Goal: Information Seeking & Learning: Learn about a topic

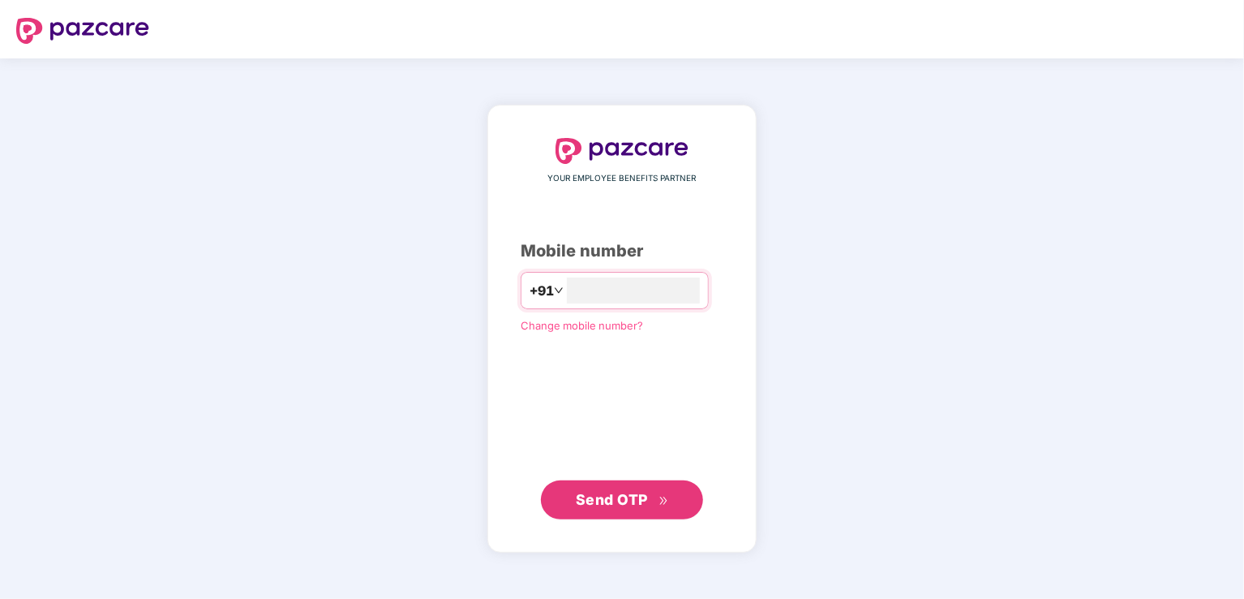
type input "**********"
click at [618, 494] on span "Send OTP" at bounding box center [612, 499] width 72 height 17
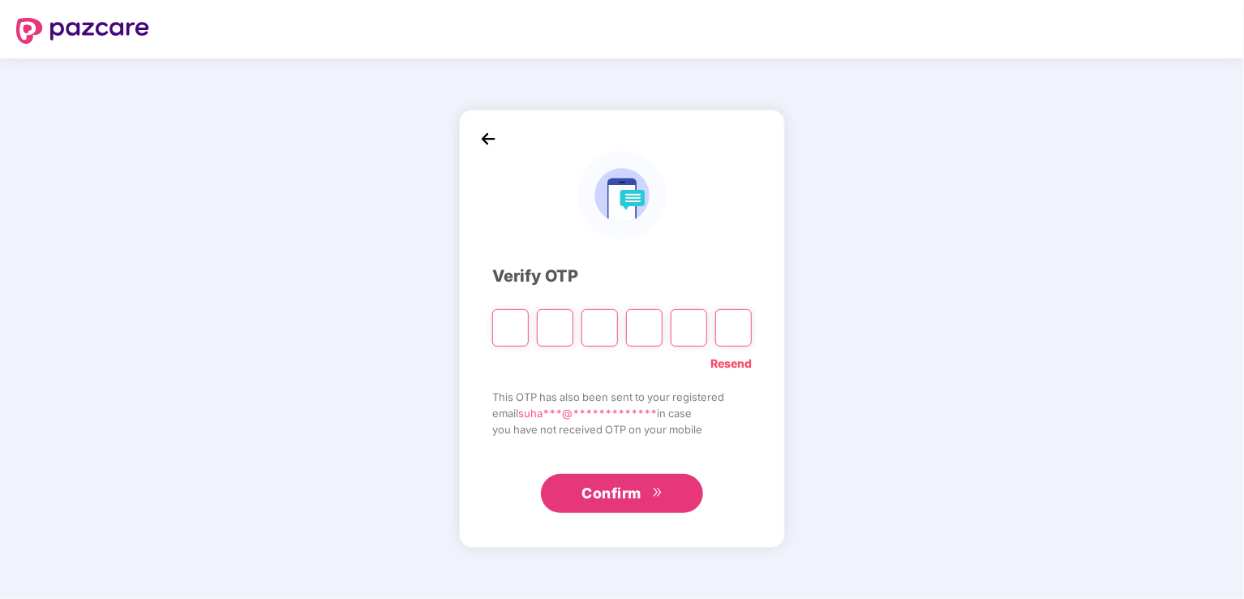
paste input "*"
type input "*"
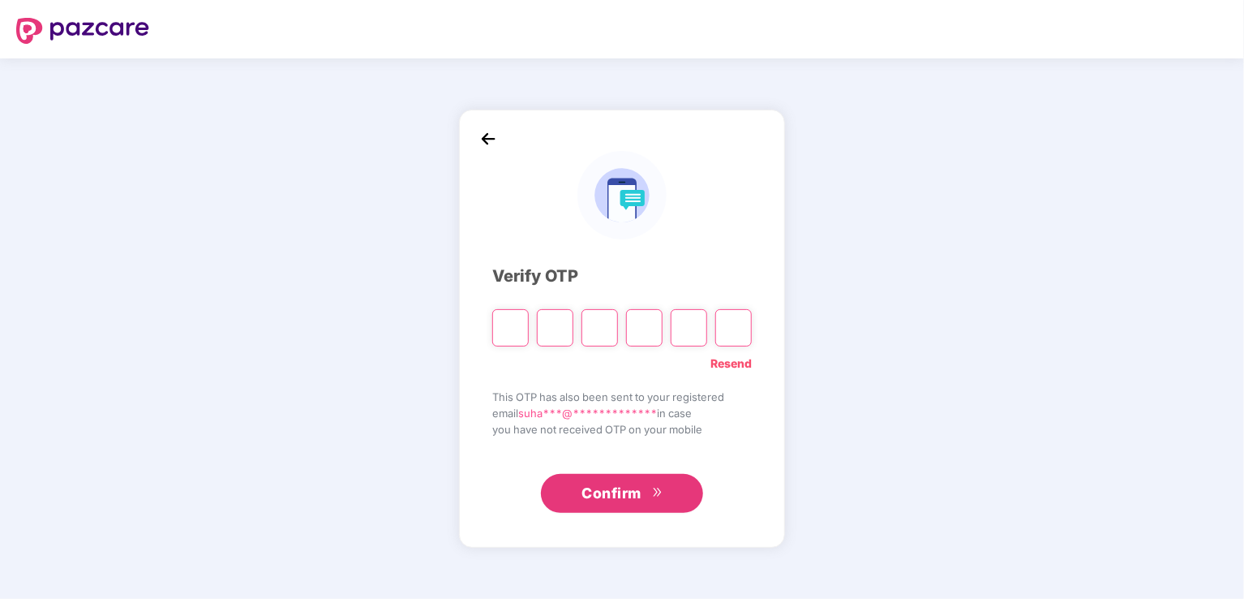
type input "*"
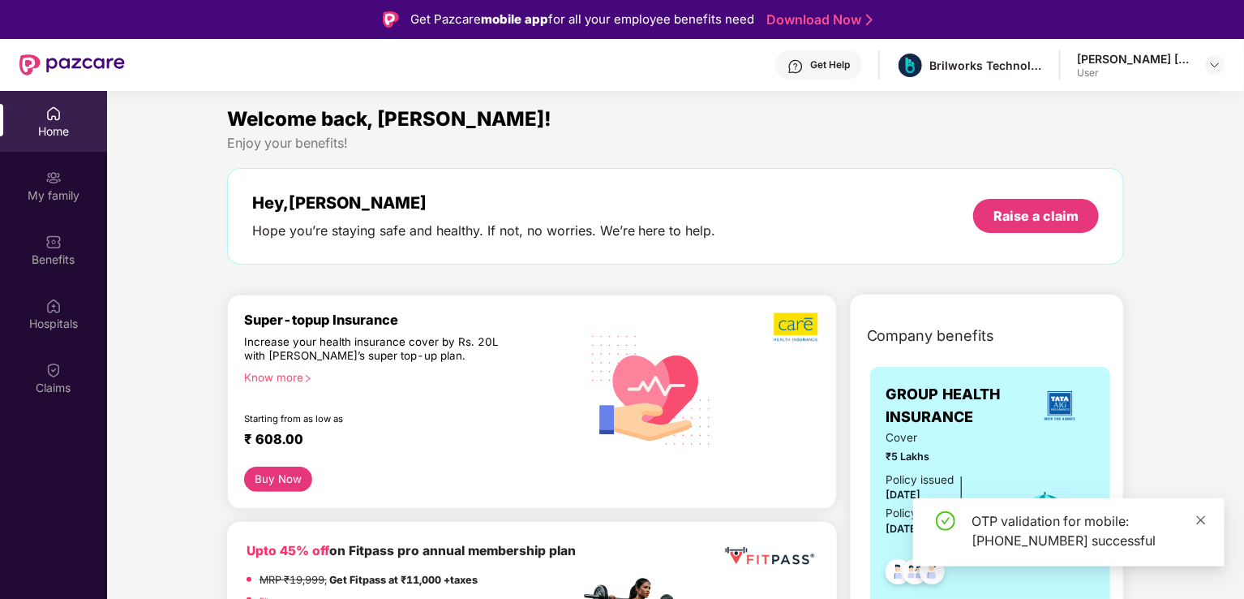
click at [1201, 517] on icon "close" at bounding box center [1201, 519] width 11 height 11
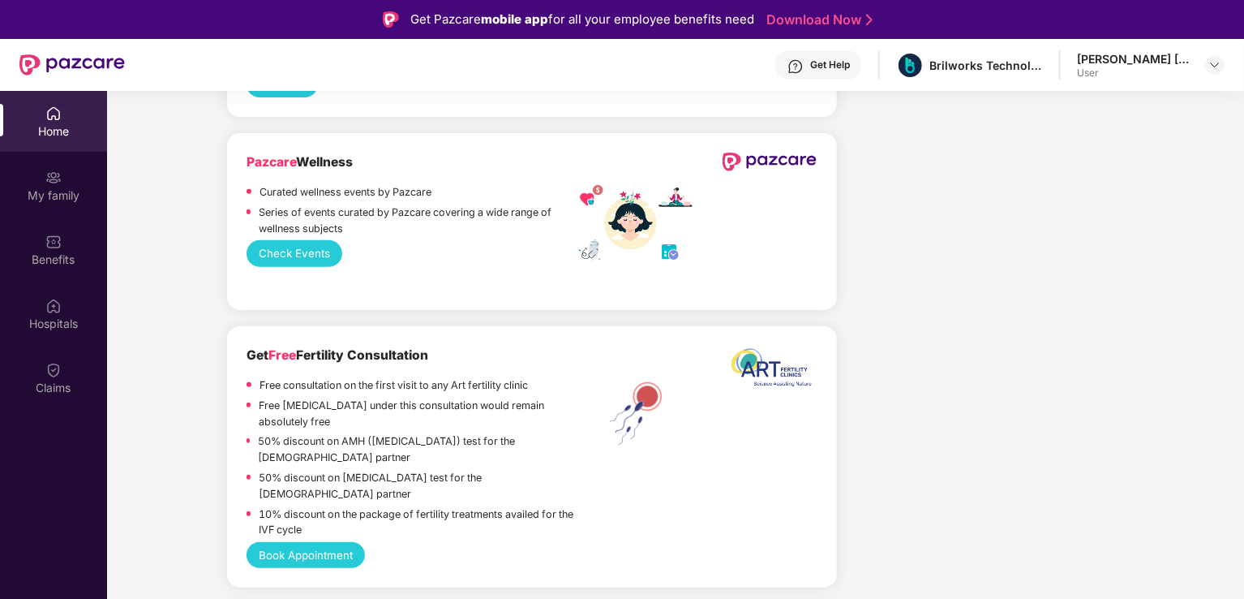
scroll to position [3501, 0]
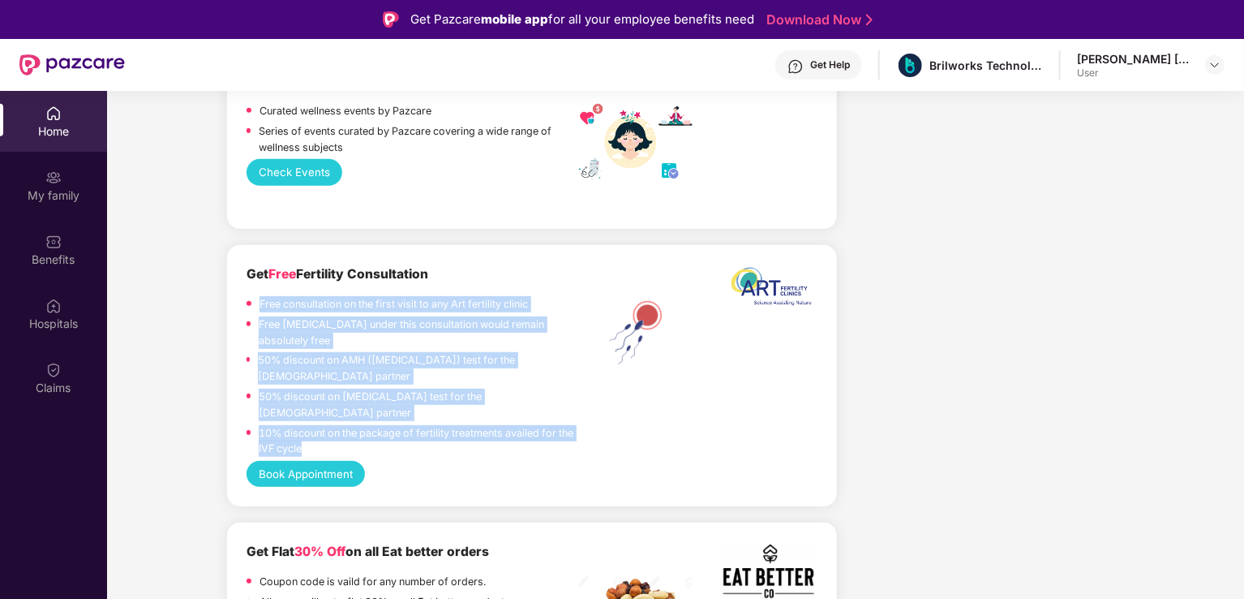
drag, startPoint x: 307, startPoint y: 390, endPoint x: 243, endPoint y: 268, distance: 137.9
click at [243, 268] on div "Get Free Fertility Consultation Free consultation on the first visit to any Art…" at bounding box center [532, 375] width 610 height 261
click at [439, 425] on div "10% discount on the package of fertility treatments availed for the IVF cycle" at bounding box center [419, 443] width 320 height 37
drag, startPoint x: 308, startPoint y: 389, endPoint x: 242, endPoint y: 250, distance: 153.8
click at [242, 250] on div "Get Free Fertility Consultation Free consultation on the first visit to any Art…" at bounding box center [532, 375] width 610 height 261
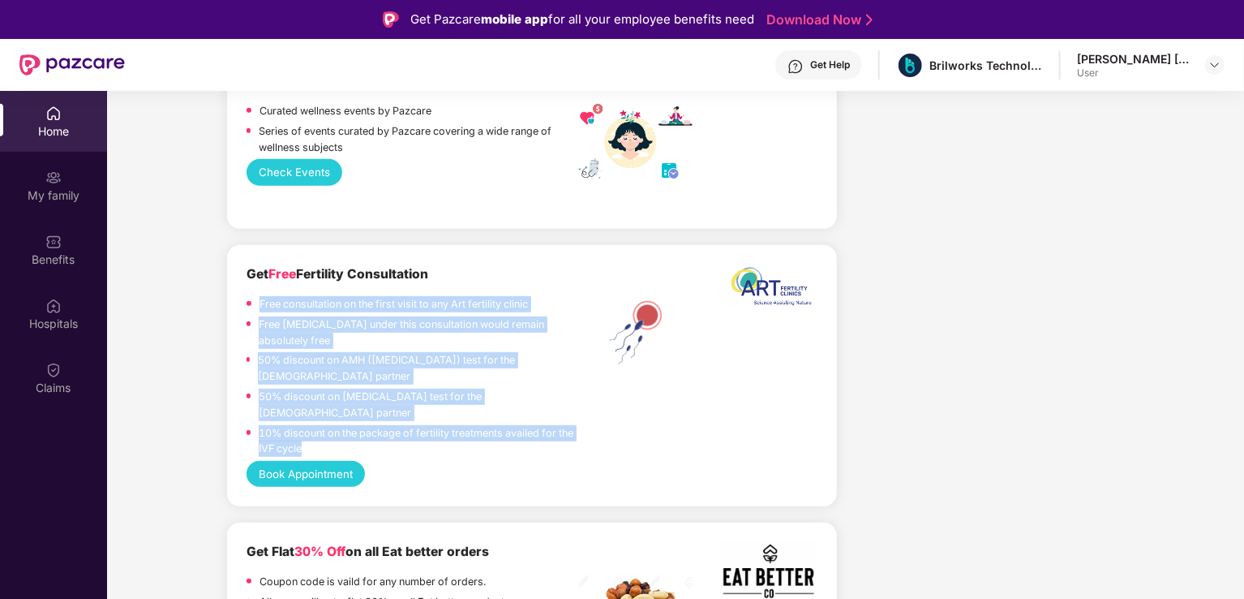
click at [400, 425] on p "10% discount on the package of fertility treatments availed for the IVF cycle" at bounding box center [419, 441] width 320 height 32
click at [511, 389] on p "50% discount on Semen Analysis test for the male partner" at bounding box center [419, 405] width 321 height 32
drag, startPoint x: 306, startPoint y: 392, endPoint x: 269, endPoint y: 273, distance: 125.0
click at [243, 263] on div "Get Free Fertility Consultation Free consultation on the first visit to any Art…" at bounding box center [532, 375] width 610 height 261
click at [315, 425] on p "10% discount on the package of fertility treatments availed for the IVF cycle" at bounding box center [419, 441] width 320 height 32
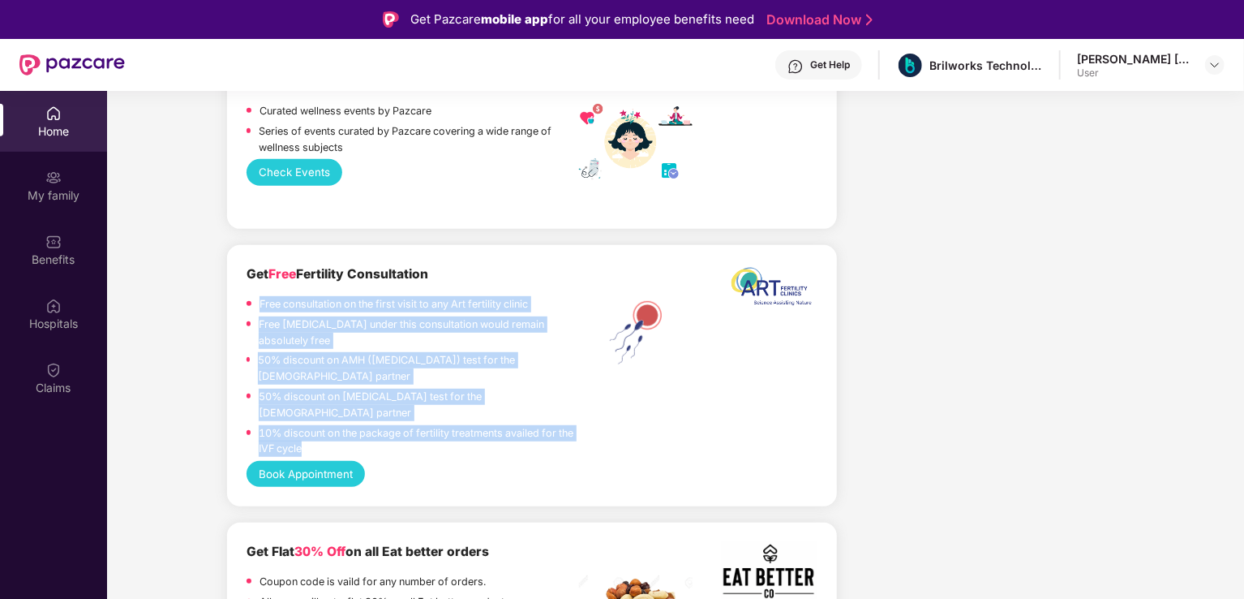
drag, startPoint x: 307, startPoint y: 392, endPoint x: 245, endPoint y: 254, distance: 151.4
click at [245, 254] on div "Get Free Fertility Consultation Free consultation on the first visit to any Art…" at bounding box center [532, 375] width 610 height 261
click at [320, 425] on p "10% discount on the package of fertility treatments availed for the IVF cycle" at bounding box center [419, 441] width 320 height 32
drag, startPoint x: 303, startPoint y: 389, endPoint x: 256, endPoint y: 267, distance: 130.8
click at [256, 296] on div "Free consultation on the first visit to any Art fertility clinic Free Ultrasono…" at bounding box center [413, 378] width 333 height 165
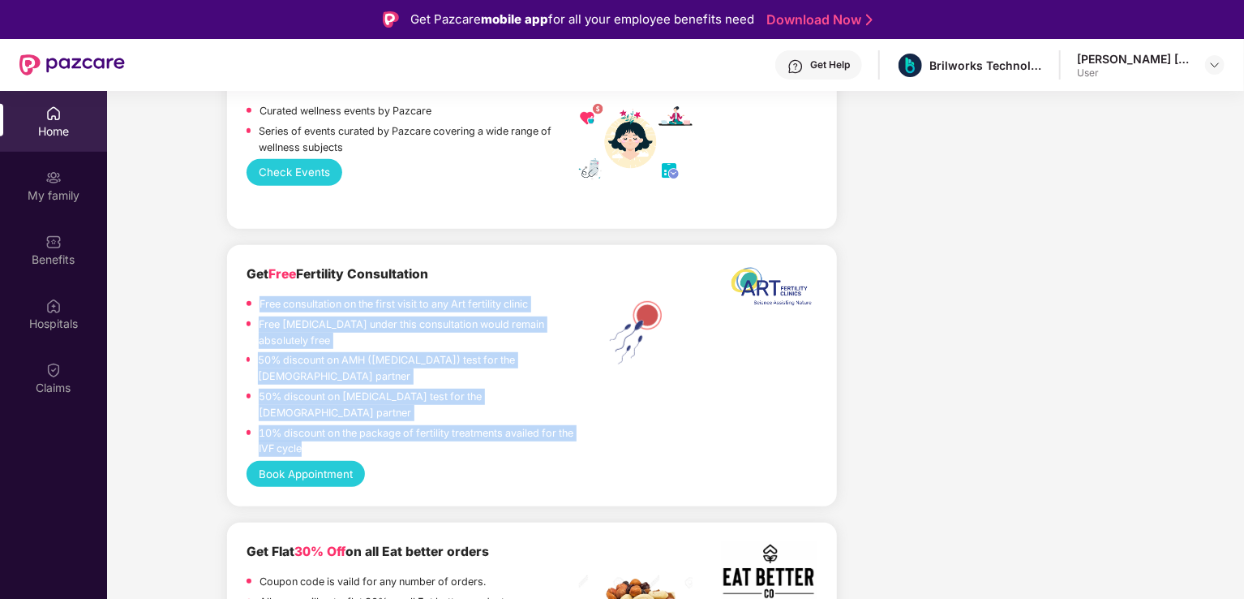
click at [578, 425] on div "10% discount on the package of fertility treatments availed for the IVF cycle" at bounding box center [419, 443] width 320 height 37
drag, startPoint x: 312, startPoint y: 393, endPoint x: 247, endPoint y: 261, distance: 146.6
click at [247, 296] on div "Free consultation on the first visit to any Art fertility clinic Free Ultrasono…" at bounding box center [413, 378] width 333 height 165
click at [578, 425] on div "10% discount on the package of fertility treatments availed for the IVF cycle" at bounding box center [419, 443] width 320 height 37
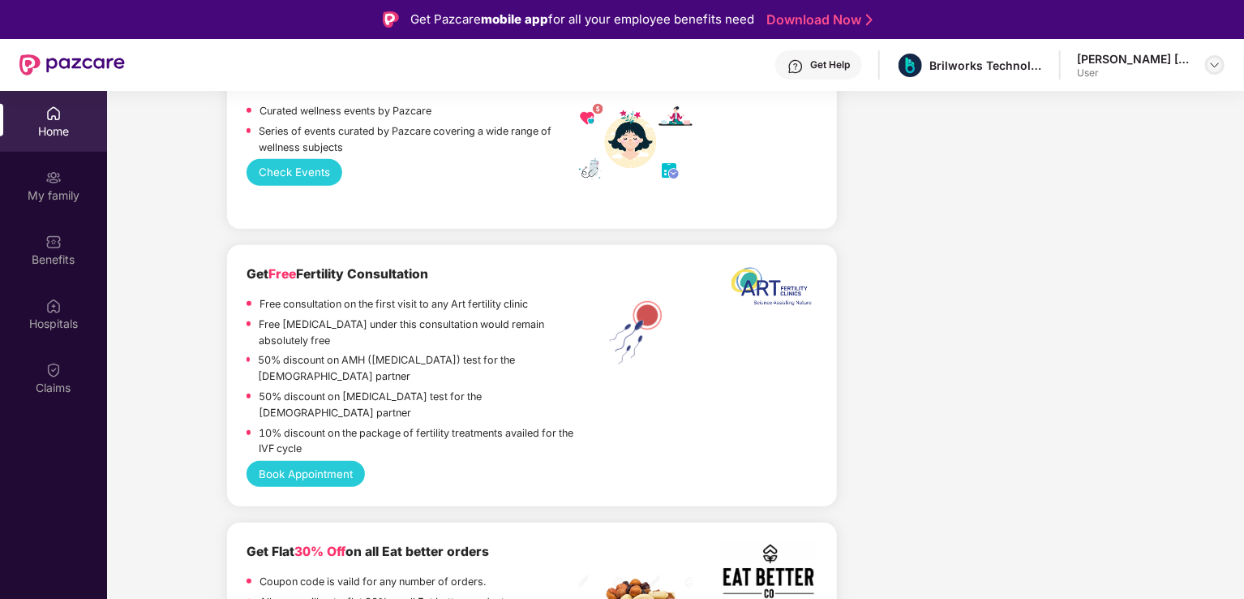
click at [1214, 62] on img at bounding box center [1215, 64] width 13 height 13
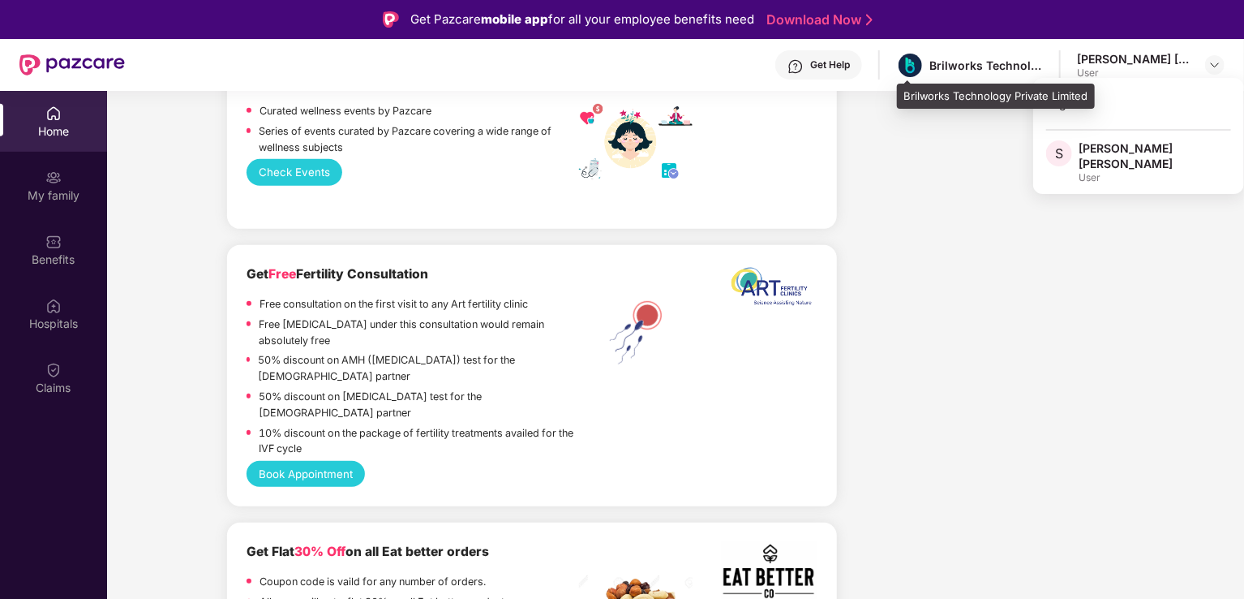
click at [969, 61] on div "Brilworks Technology Private Limited" at bounding box center [987, 65] width 114 height 15
click at [949, 67] on div "Brilworks Technology Private Limited" at bounding box center [987, 65] width 114 height 15
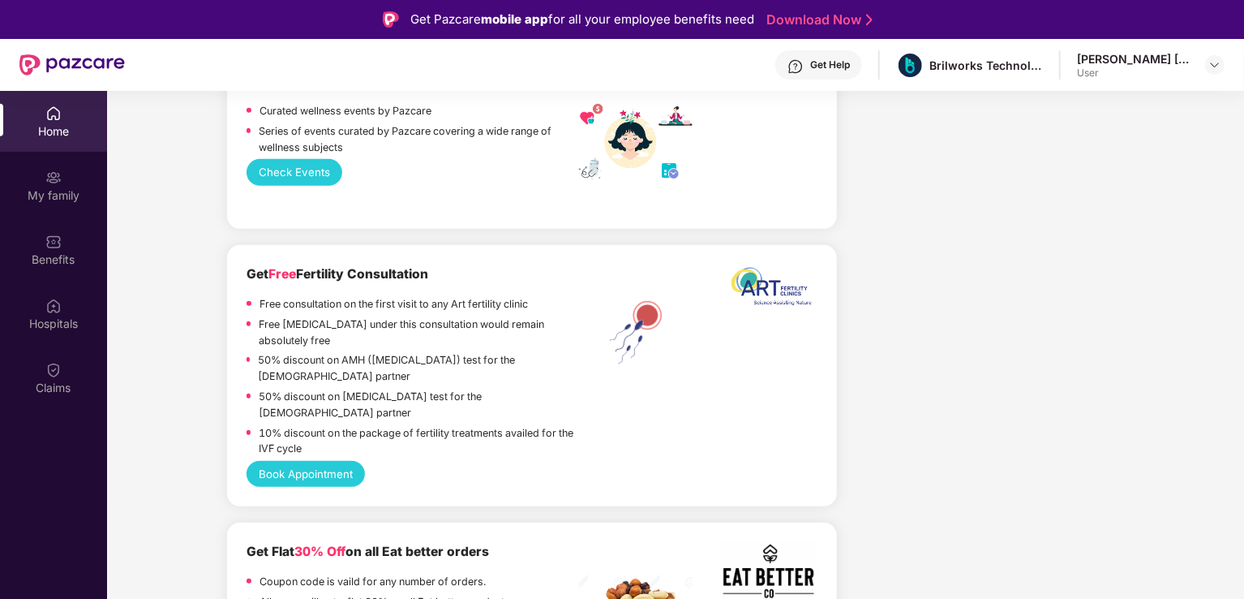
click at [835, 63] on div "Get Help" at bounding box center [830, 64] width 40 height 13
click at [787, 264] on img at bounding box center [769, 290] width 95 height 52
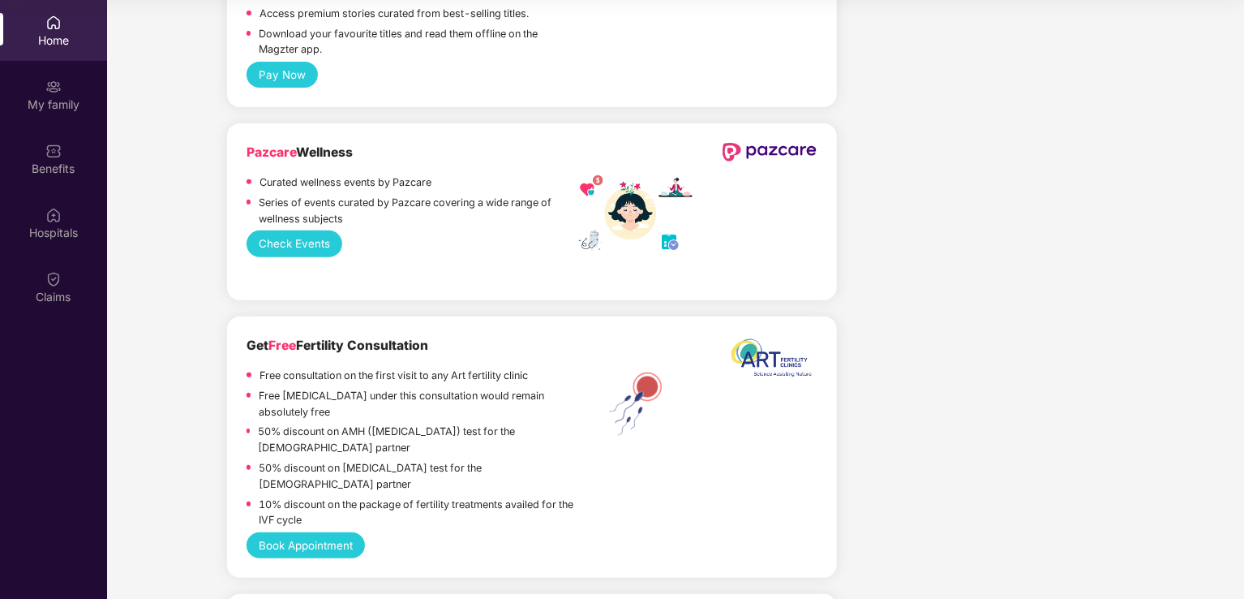
scroll to position [3420, 0]
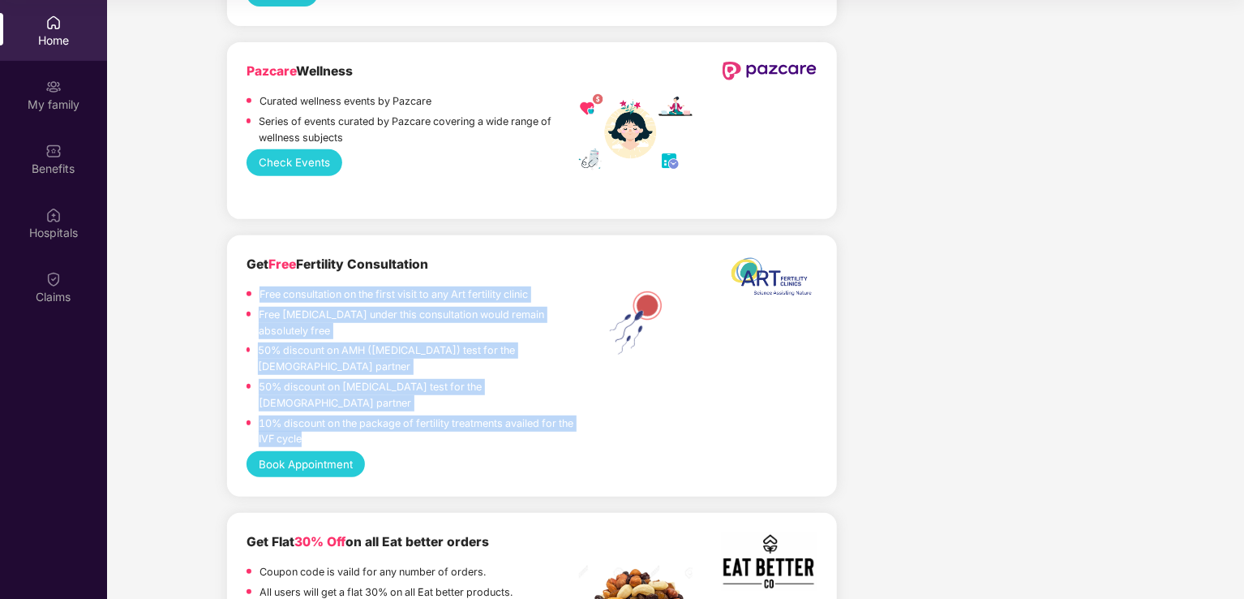
drag, startPoint x: 303, startPoint y: 378, endPoint x: 260, endPoint y: 254, distance: 131.4
click at [260, 286] on div "Free consultation on the first visit to any Art fertility clinic Free Ultrasono…" at bounding box center [413, 368] width 333 height 165
click at [325, 415] on p "10% discount on the package of fertility treatments availed for the IVF cycle" at bounding box center [419, 431] width 320 height 32
drag, startPoint x: 307, startPoint y: 383, endPoint x: 256, endPoint y: 257, distance: 135.4
click at [256, 286] on div "Free consultation on the first visit to any Art fertility clinic Free Ultrasono…" at bounding box center [413, 368] width 333 height 165
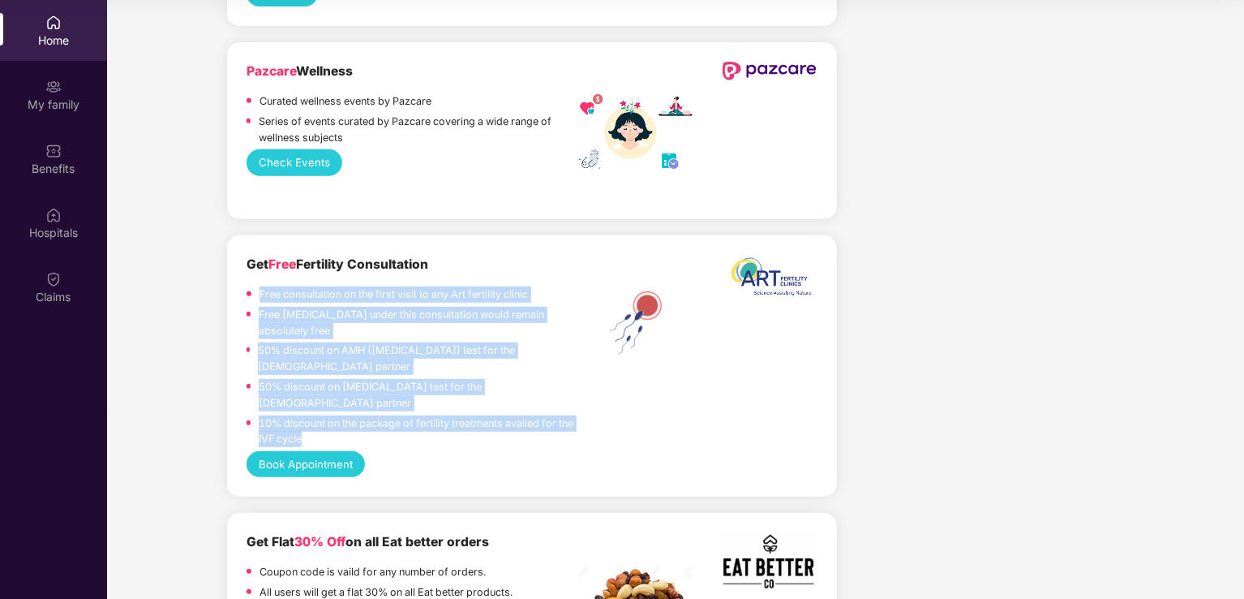
click at [305, 415] on p "10% discount on the package of fertility treatments availed for the IVF cycle" at bounding box center [419, 431] width 320 height 32
drag, startPoint x: 307, startPoint y: 382, endPoint x: 257, endPoint y: 252, distance: 138.9
click at [257, 286] on div "Free consultation on the first visit to any Art fertility clinic Free Ultrasono…" at bounding box center [413, 368] width 333 height 165
click at [311, 415] on p "10% discount on the package of fertility treatments availed for the IVF cycle" at bounding box center [419, 431] width 320 height 32
drag, startPoint x: 307, startPoint y: 380, endPoint x: 236, endPoint y: 257, distance: 142.1
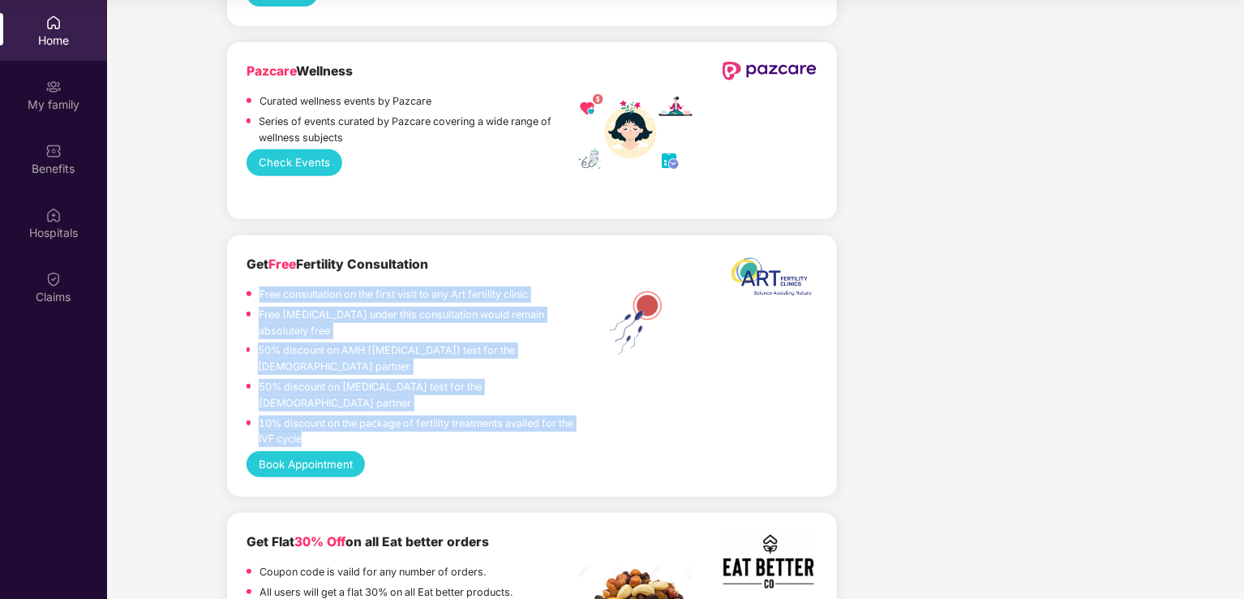
click at [236, 257] on div "Get Free Fertility Consultation Free consultation on the first visit to any Art…" at bounding box center [532, 365] width 610 height 261
click at [424, 415] on p "10% discount on the package of fertility treatments availed for the IVF cycle" at bounding box center [419, 431] width 320 height 32
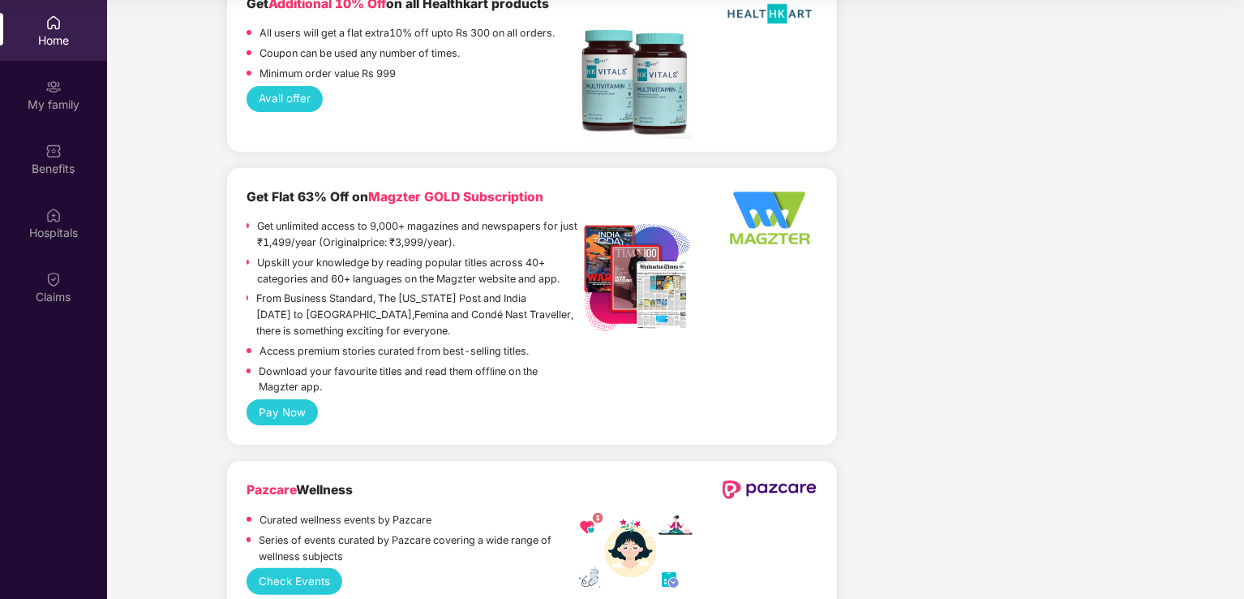
scroll to position [3407, 0]
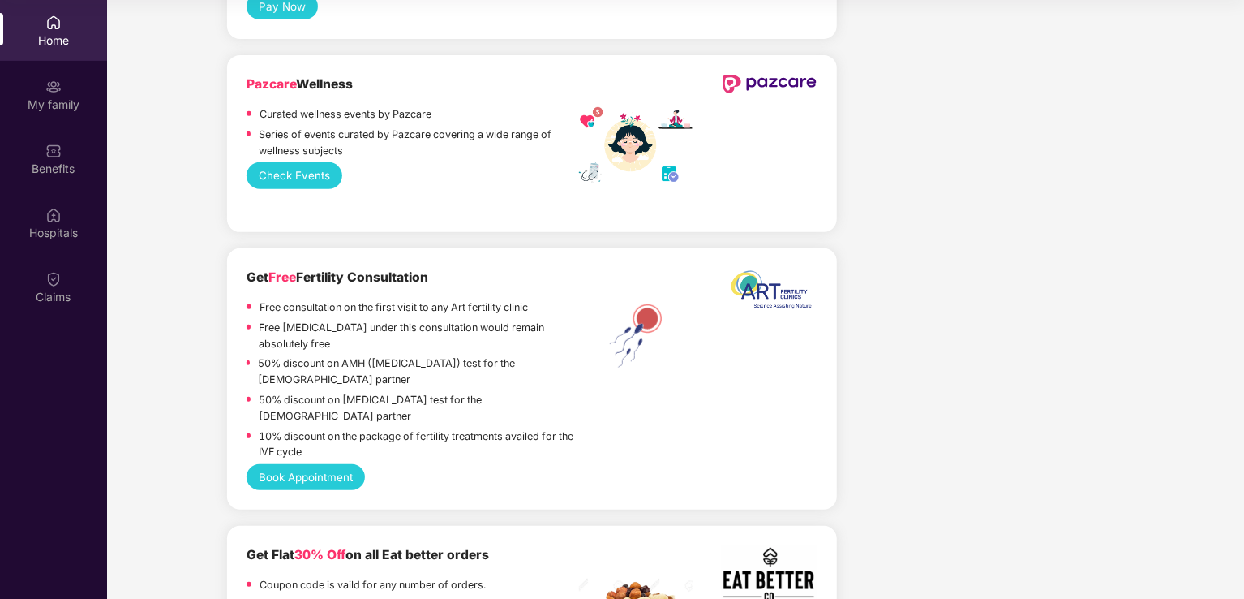
drag, startPoint x: 268, startPoint y: 236, endPoint x: 454, endPoint y: 228, distance: 186.8
click at [454, 268] on div "Get Free Fertility Consultation" at bounding box center [413, 278] width 333 height 20
click at [462, 299] on div "Free consultation on the first visit to any Art fertility clinic" at bounding box center [394, 309] width 269 height 20
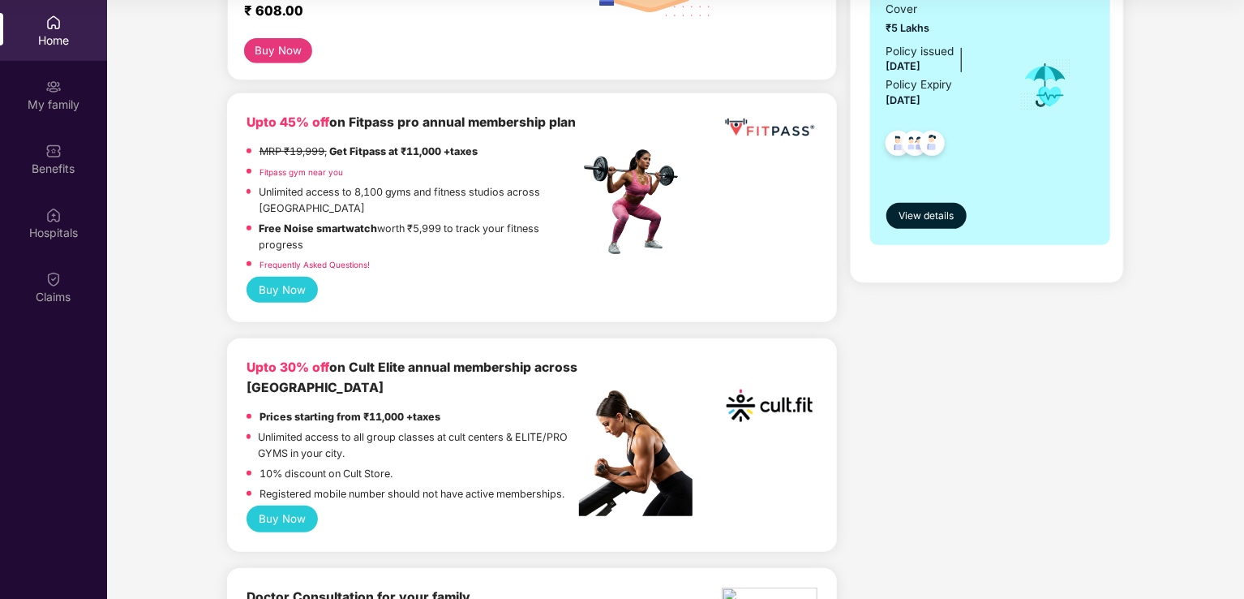
scroll to position [0, 0]
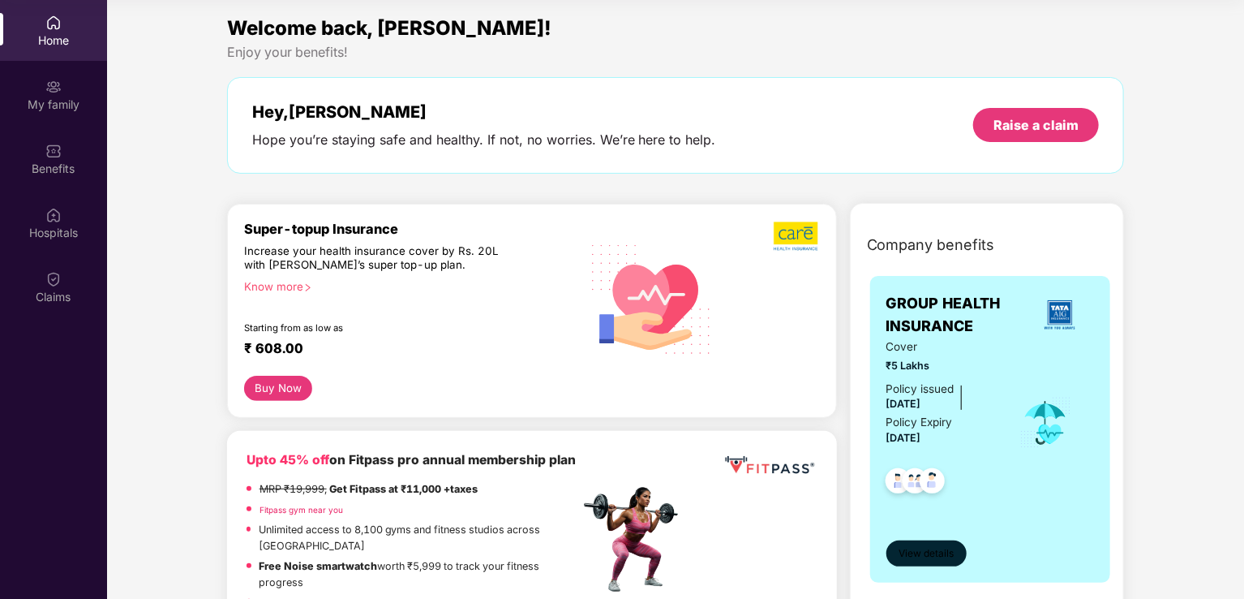
click at [923, 547] on span "View details" at bounding box center [926, 553] width 55 height 15
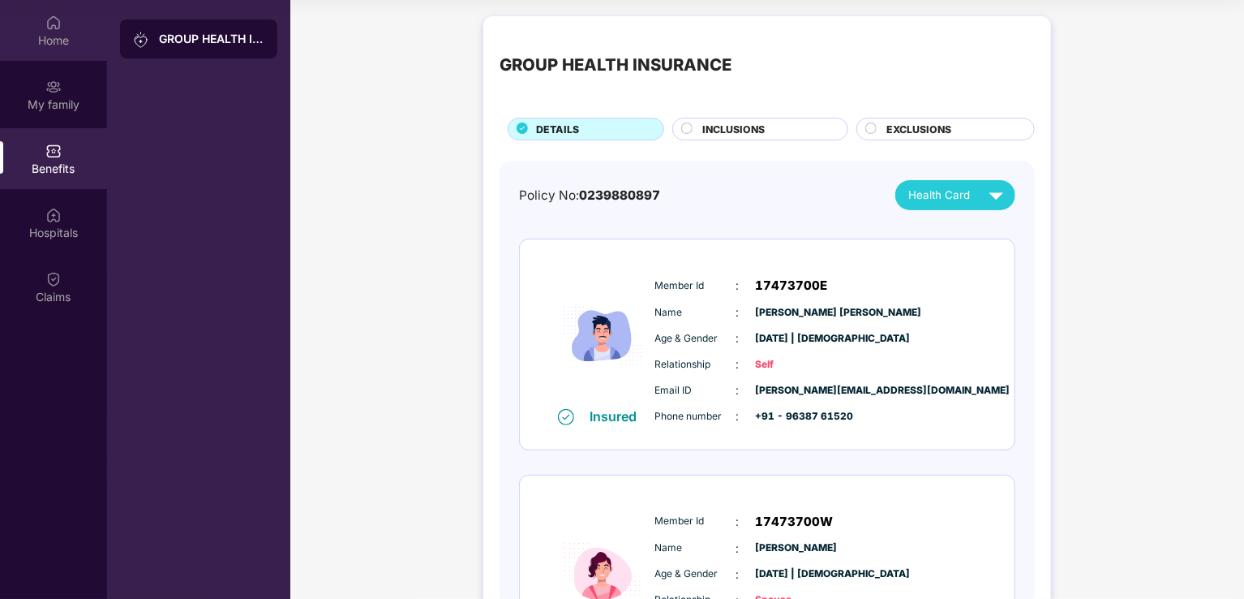
click at [49, 28] on img at bounding box center [53, 23] width 16 height 16
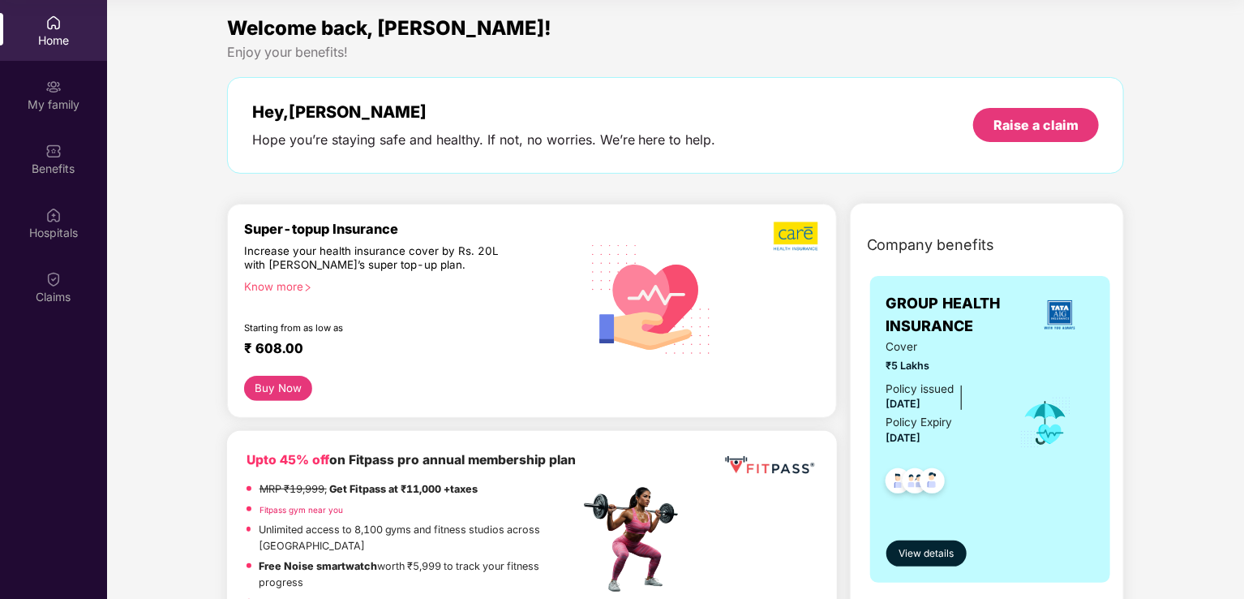
scroll to position [81, 0]
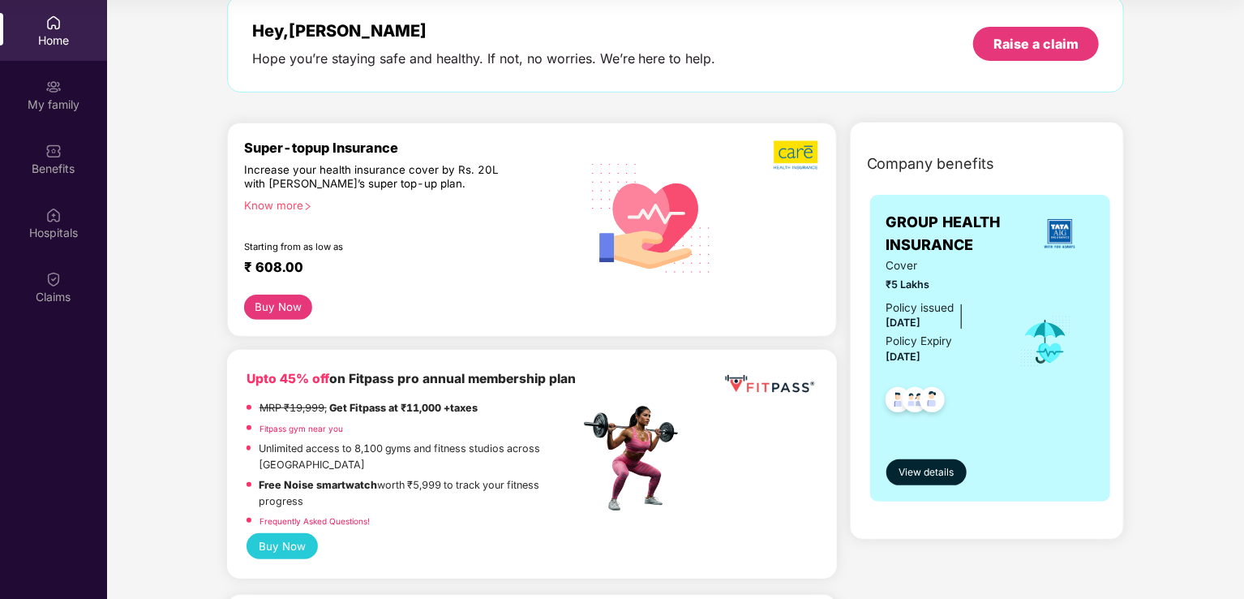
click at [256, 200] on div "Know more" at bounding box center [407, 204] width 326 height 11
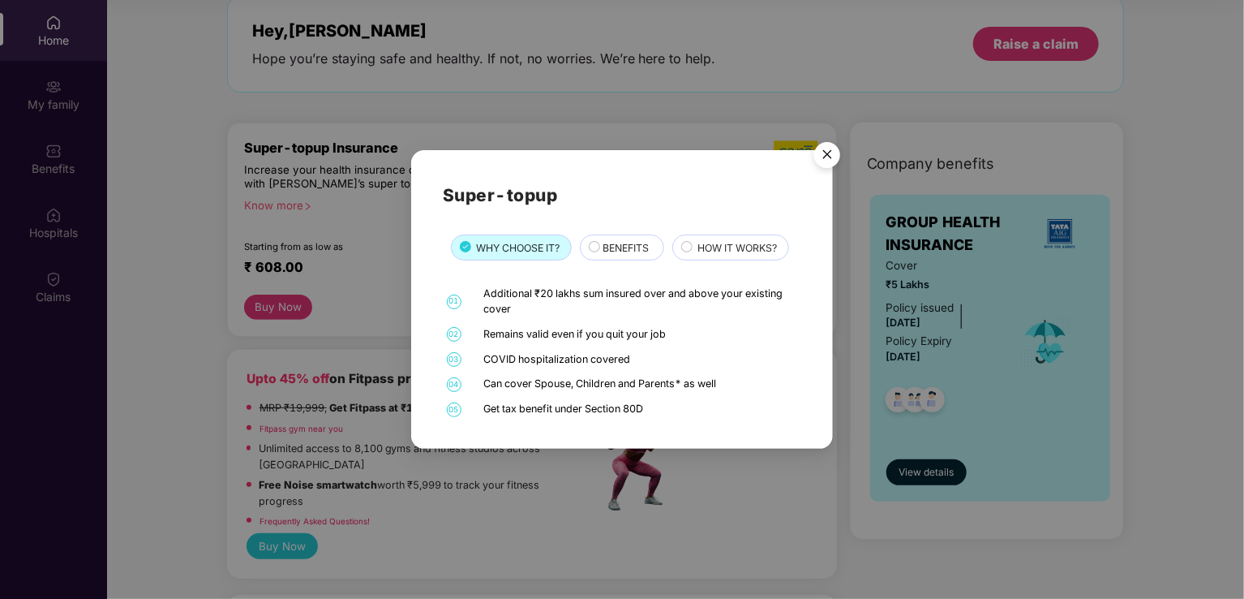
click at [596, 247] on circle at bounding box center [595, 246] width 11 height 11
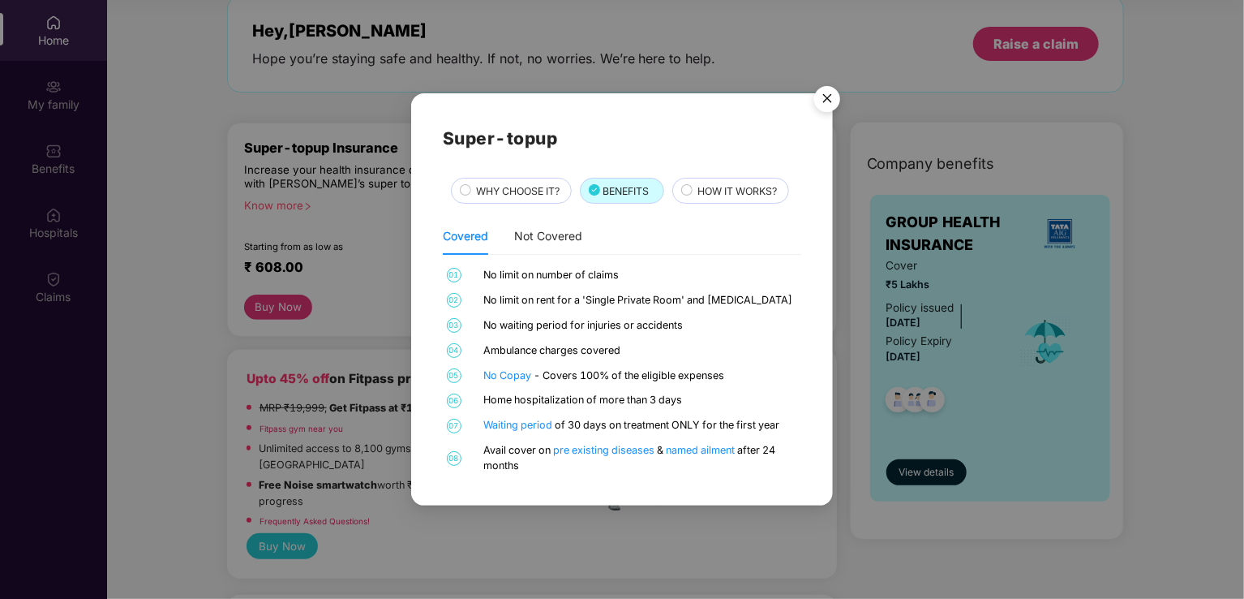
click at [824, 95] on img "Close" at bounding box center [827, 101] width 45 height 45
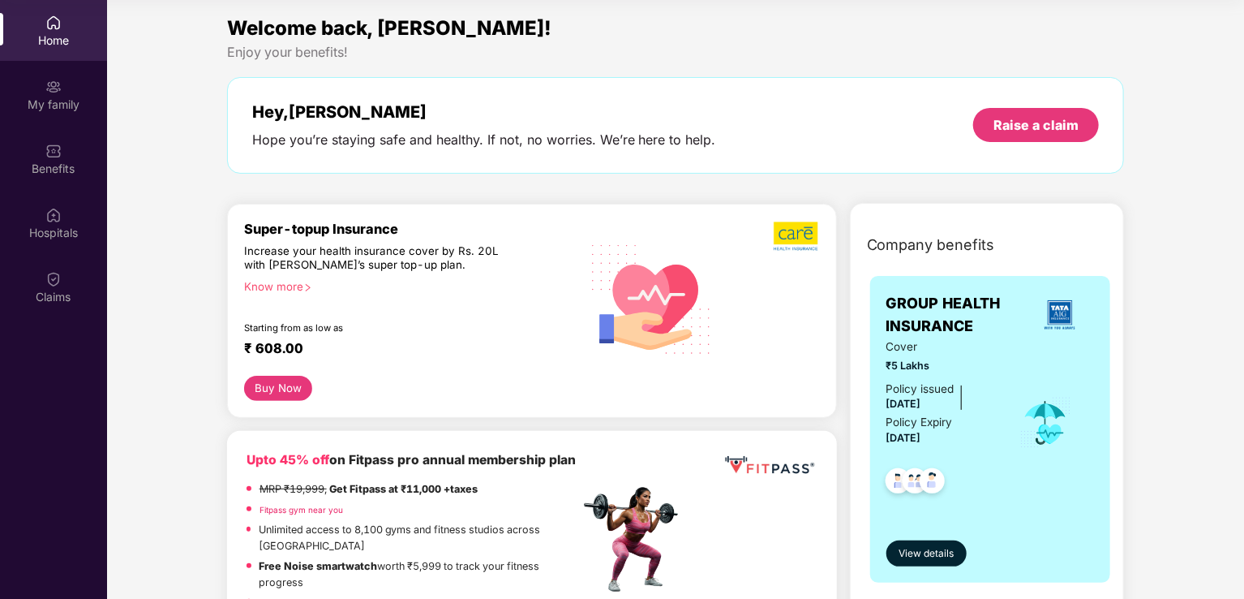
scroll to position [0, 0]
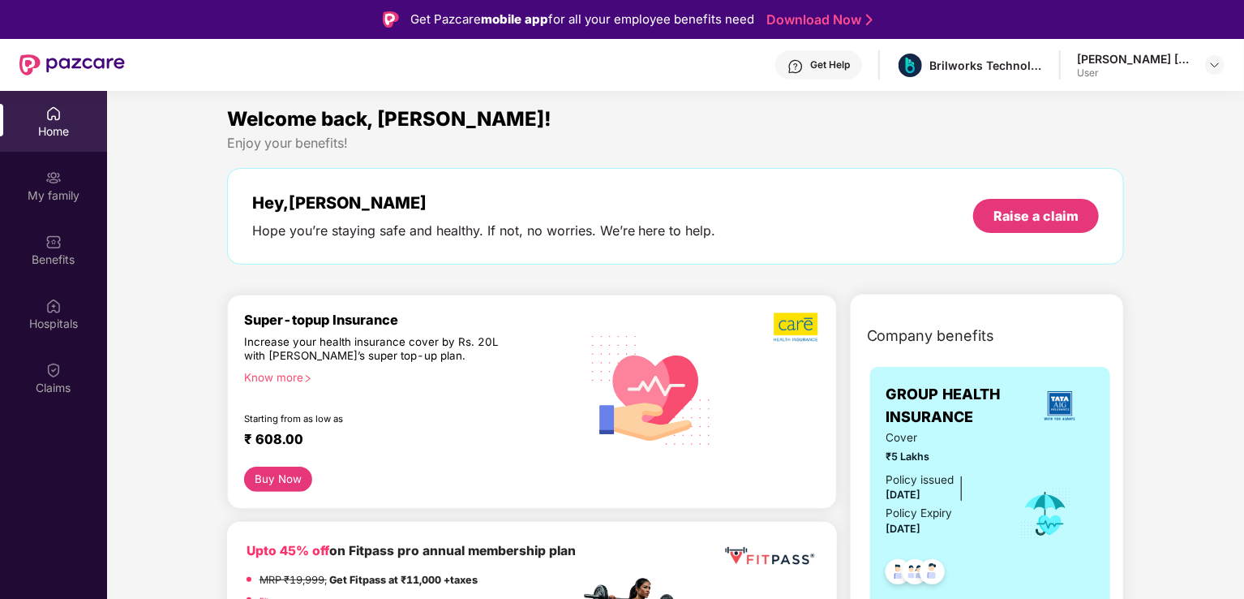
click at [799, 72] on img at bounding box center [796, 66] width 16 height 16
